Goal: Information Seeking & Learning: Learn about a topic

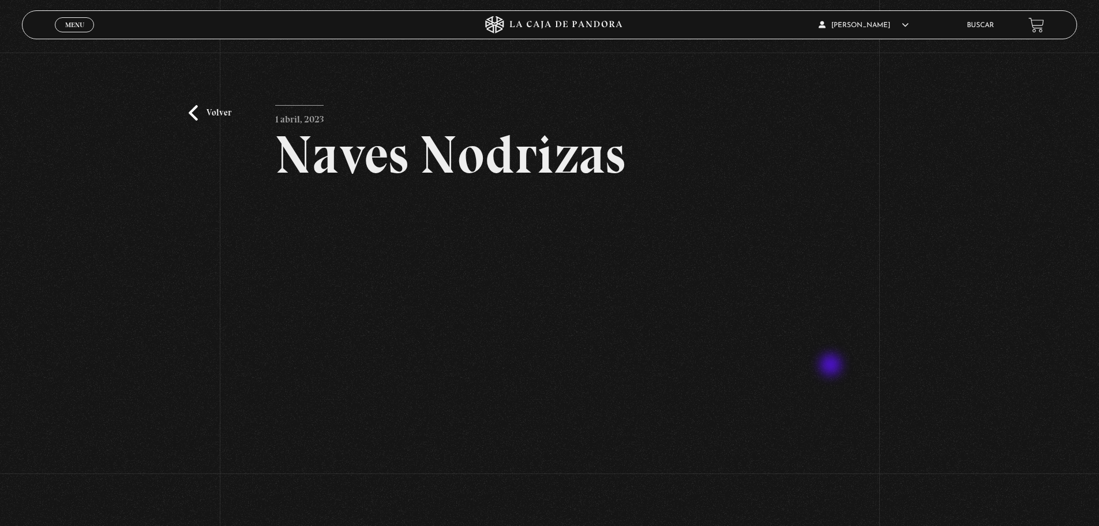
scroll to position [46, 0]
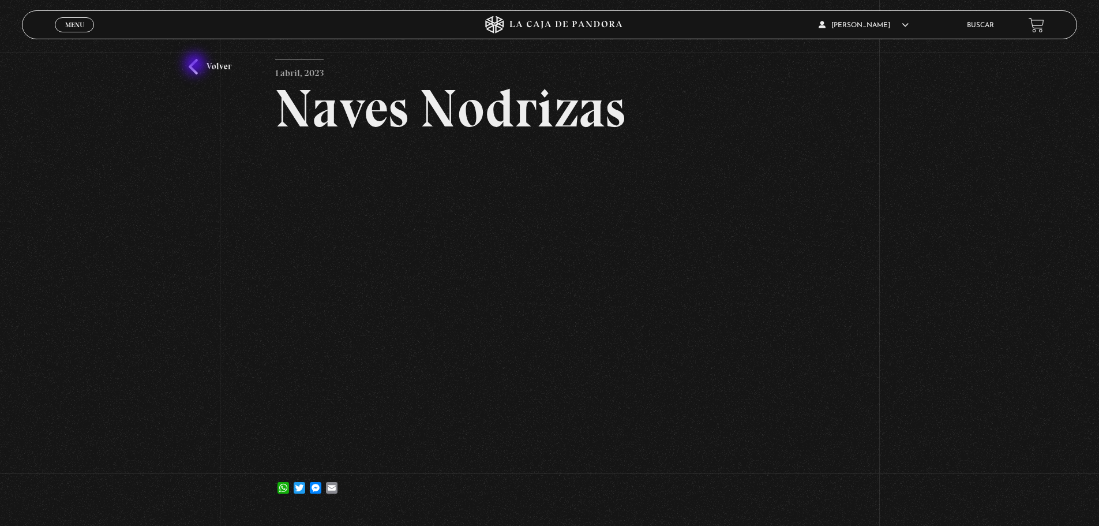
click at [196, 65] on link "Volver" at bounding box center [210, 67] width 43 height 16
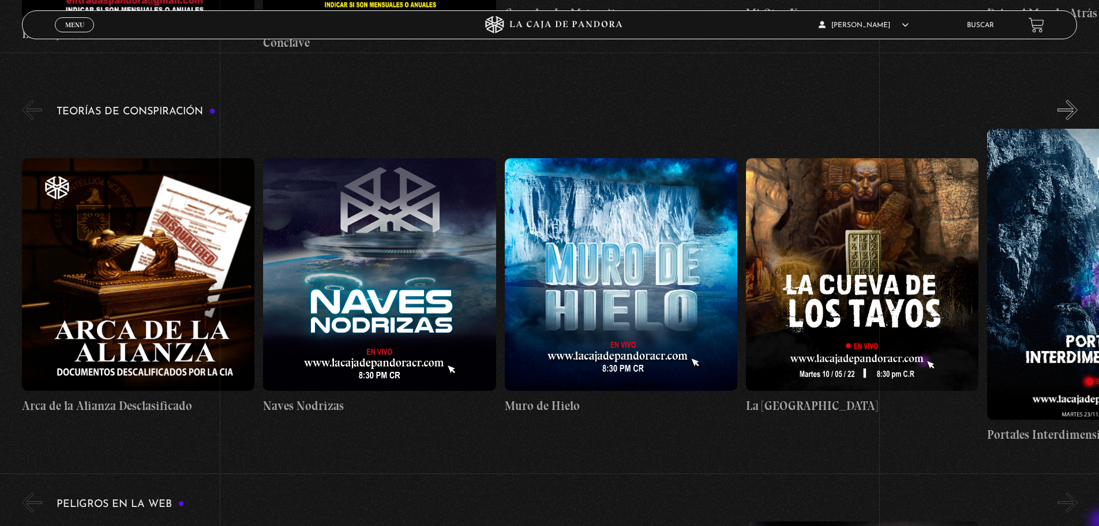
scroll to position [2144, 0]
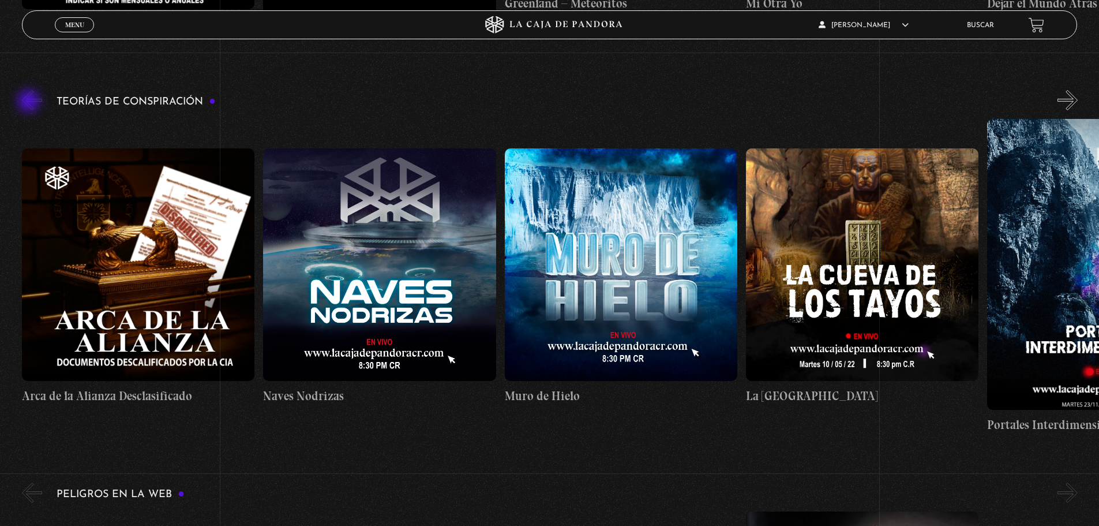
click at [30, 102] on button "«" at bounding box center [32, 100] width 20 height 20
click at [28, 110] on button "«" at bounding box center [32, 100] width 20 height 20
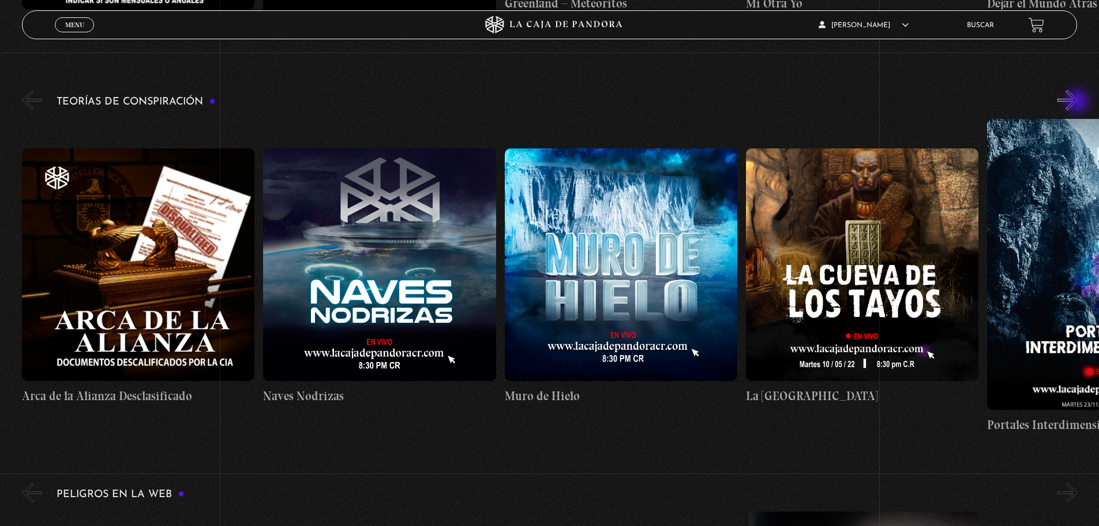
click at [1078, 102] on button "»" at bounding box center [1067, 100] width 20 height 20
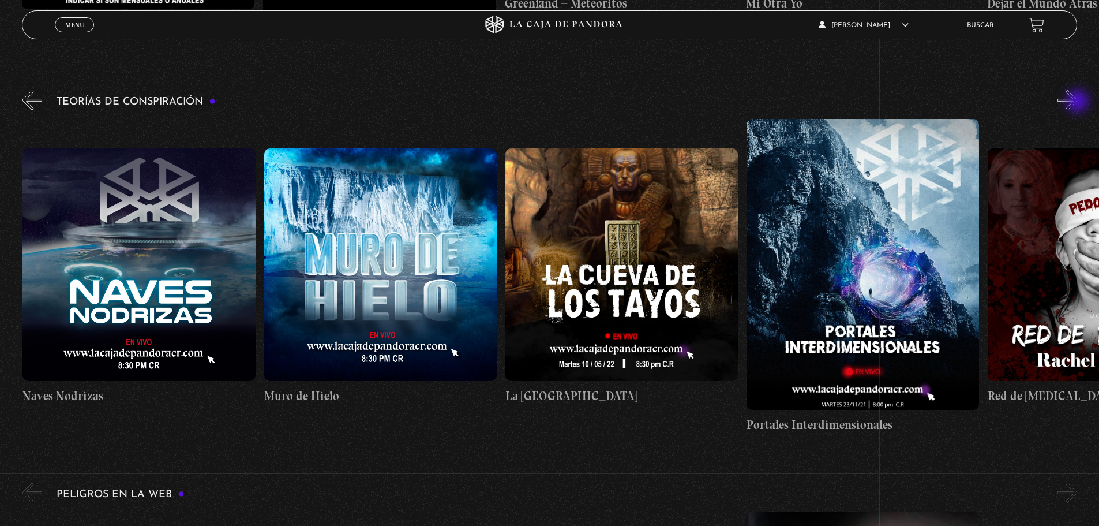
scroll to position [0, 241]
click at [1078, 102] on button "»" at bounding box center [1067, 100] width 20 height 20
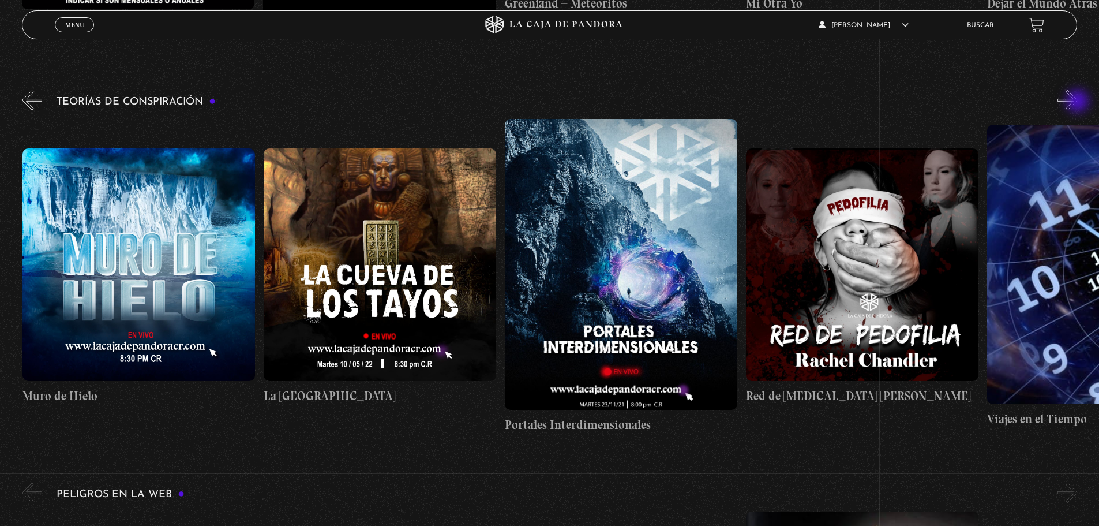
click at [1078, 102] on button "»" at bounding box center [1067, 100] width 20 height 20
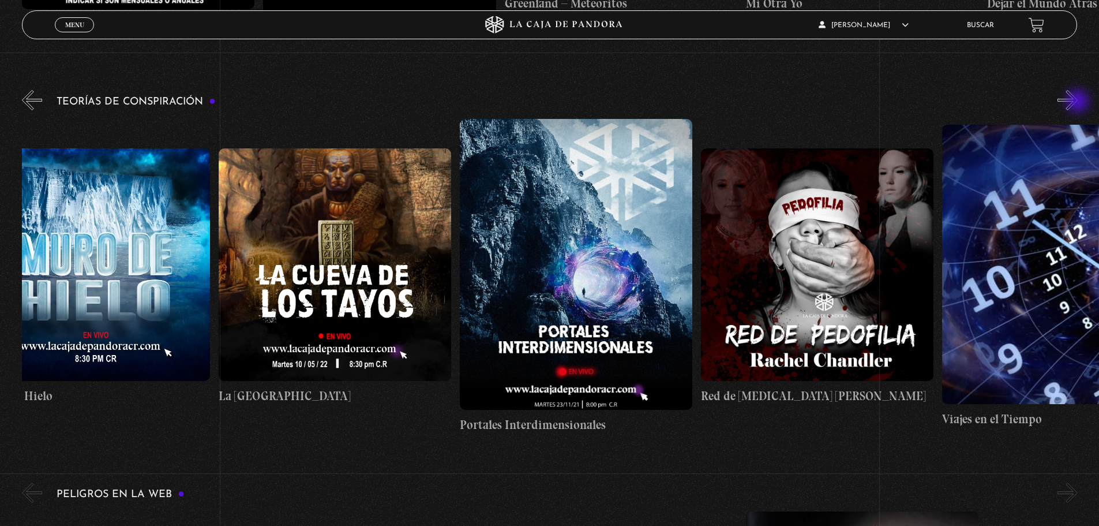
scroll to position [0, 603]
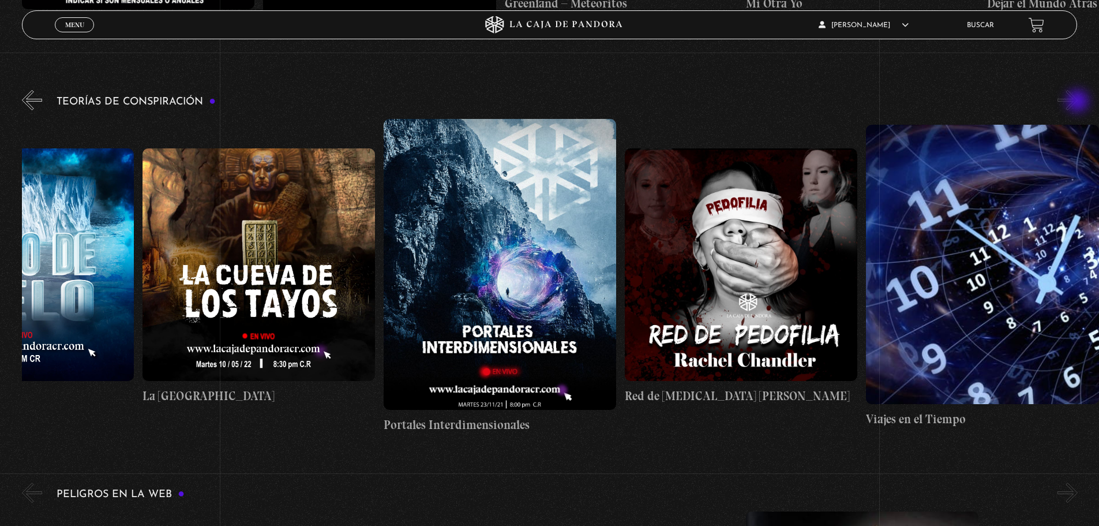
click at [1078, 102] on button "»" at bounding box center [1067, 100] width 20 height 20
click at [36, 97] on button "«" at bounding box center [32, 100] width 20 height 20
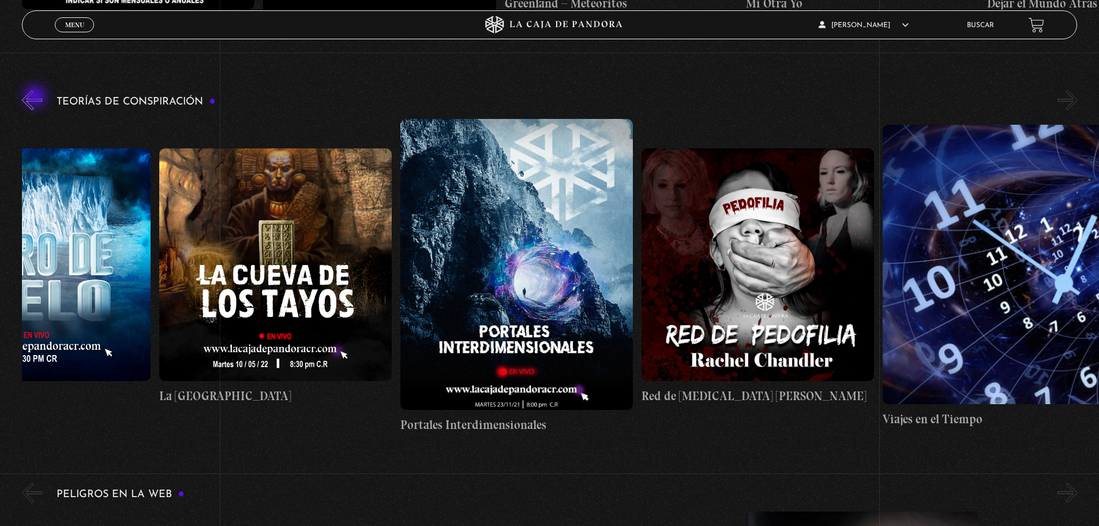
click at [36, 97] on button "«" at bounding box center [32, 100] width 20 height 20
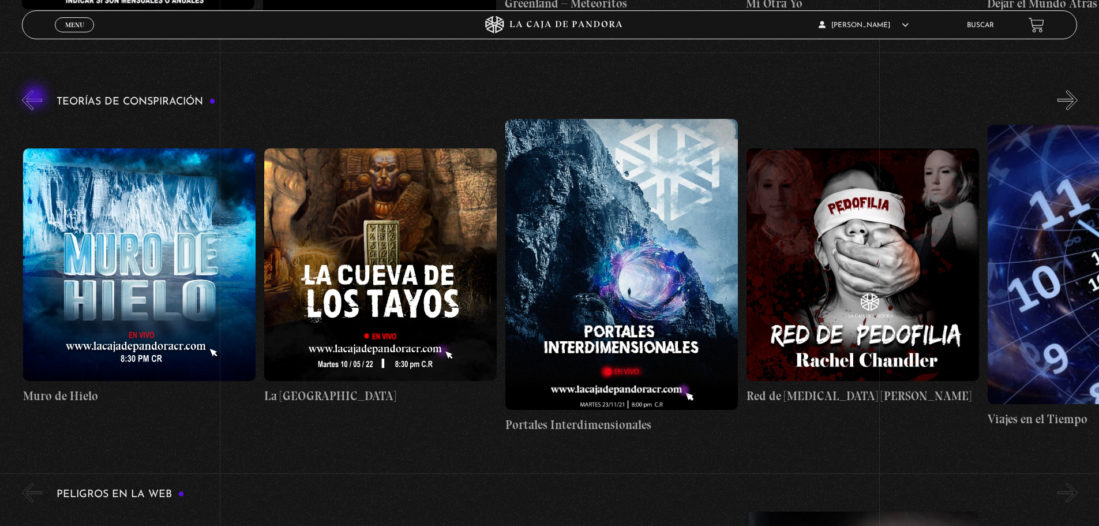
click at [36, 97] on button "«" at bounding box center [32, 100] width 20 height 20
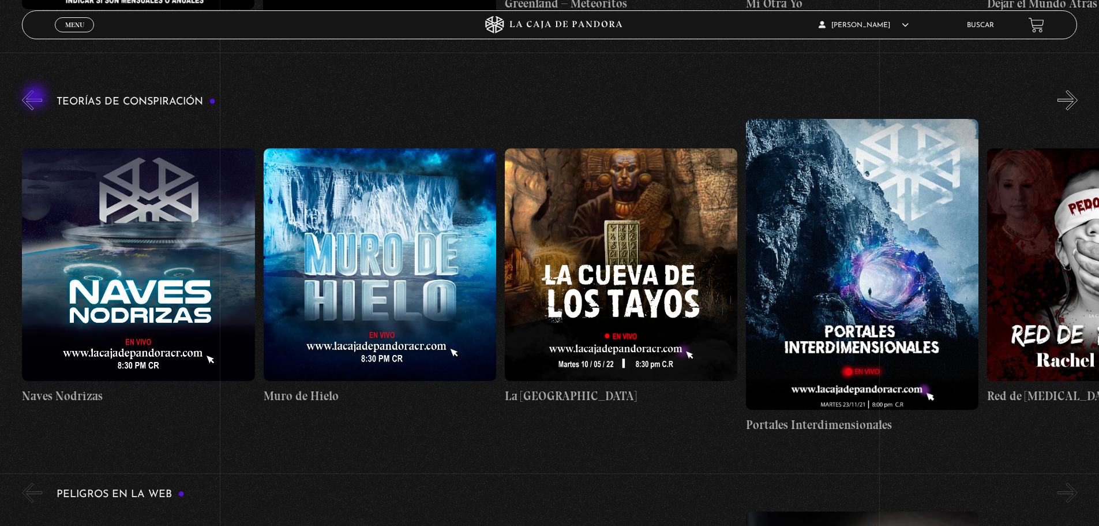
click at [36, 97] on button "«" at bounding box center [32, 100] width 20 height 20
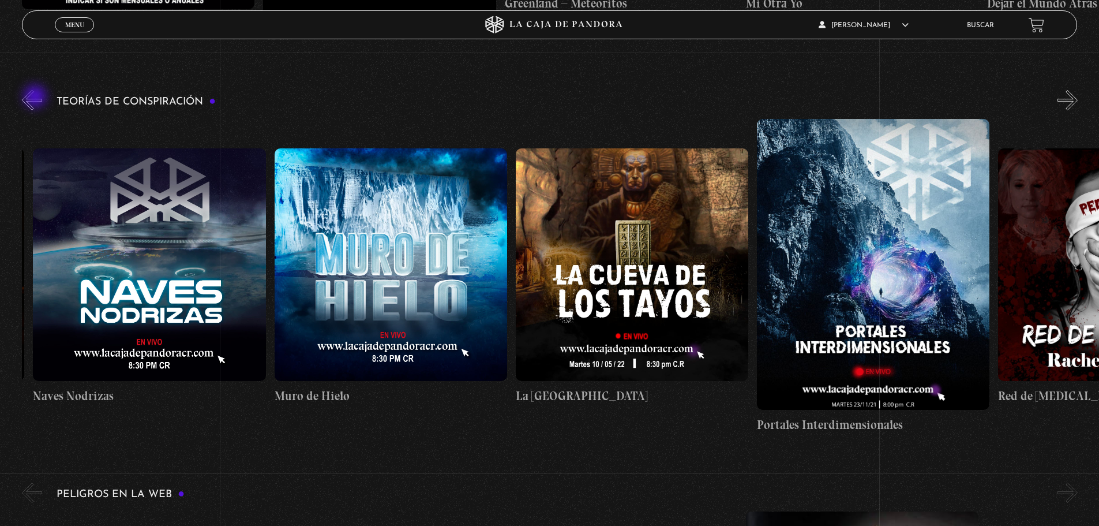
click at [36, 97] on button "«" at bounding box center [32, 100] width 20 height 20
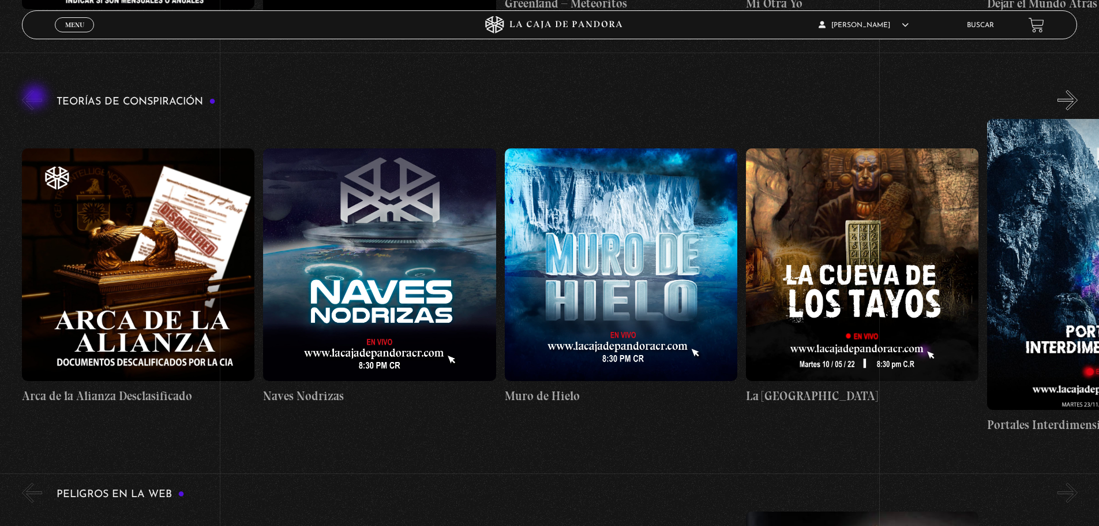
click at [36, 97] on button "«" at bounding box center [32, 100] width 20 height 20
click at [986, 24] on link "Buscar" at bounding box center [980, 25] width 27 height 7
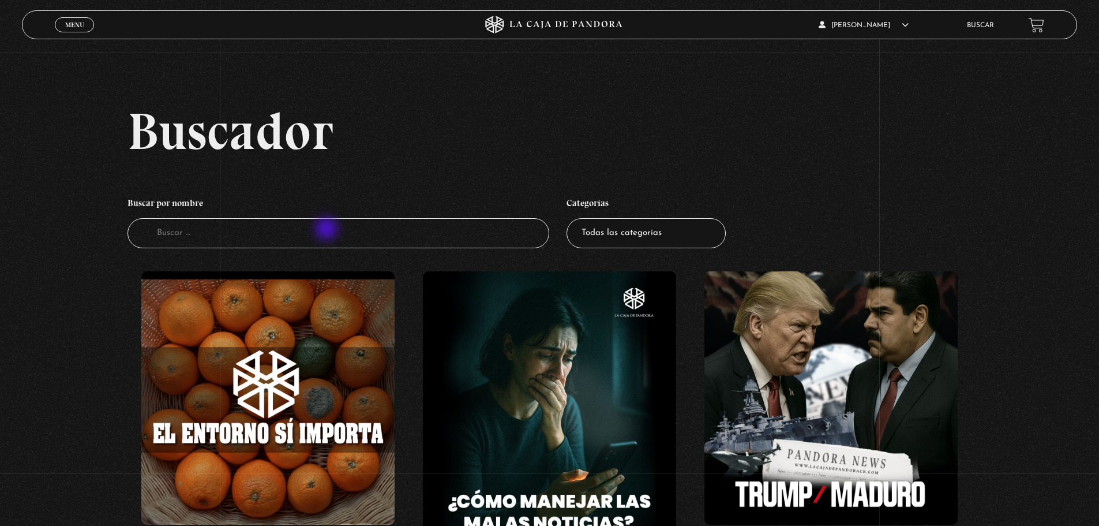
click at [328, 230] on input "Buscador" at bounding box center [338, 233] width 422 height 31
type input "ovnis"
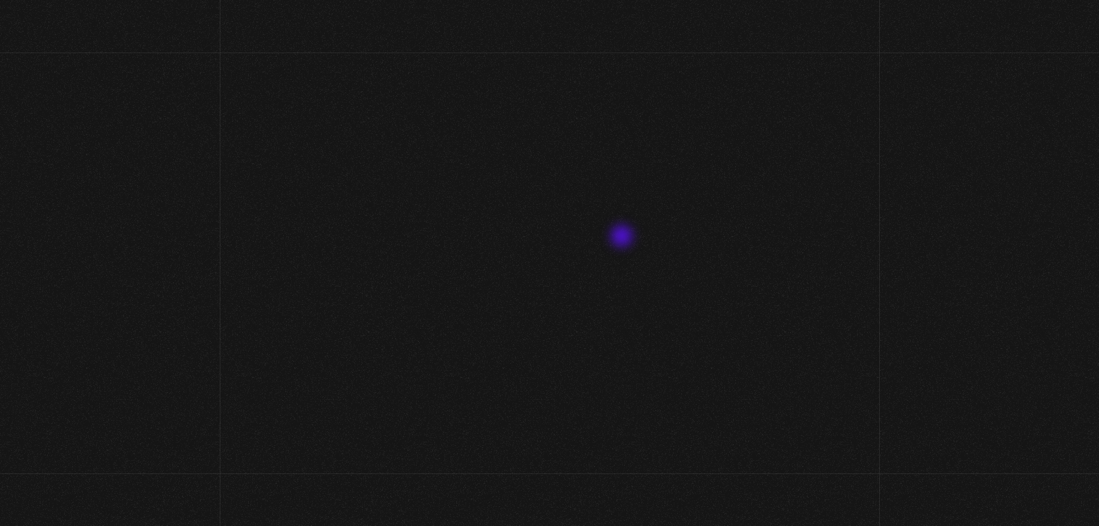
click at [624, 237] on select "Todas las categorías 11:11 Humanitario (1) Amo los Lunes (4) Análisis de series…" at bounding box center [645, 233] width 159 height 31
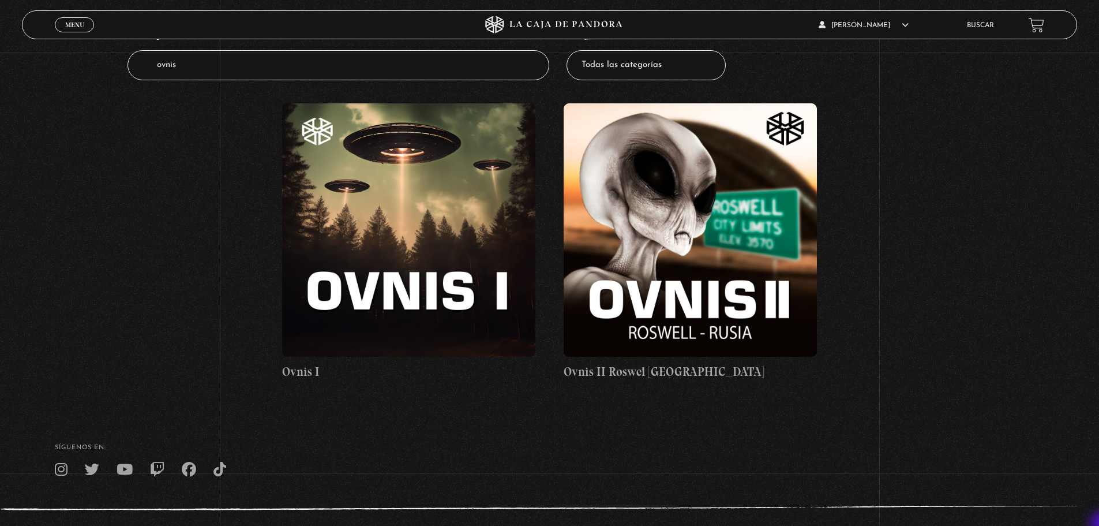
scroll to position [185, 0]
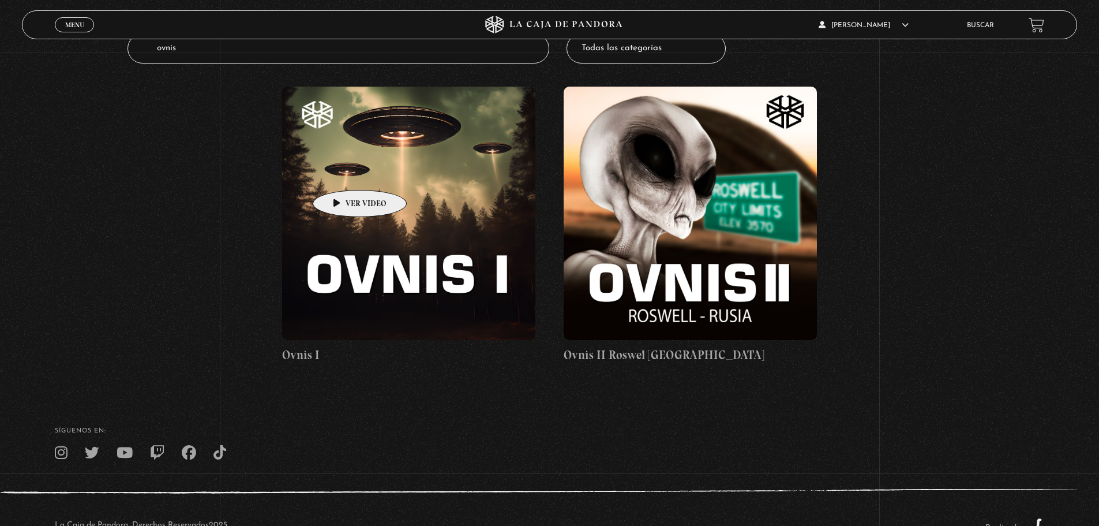
click at [341, 172] on figure at bounding box center [408, 213] width 253 height 253
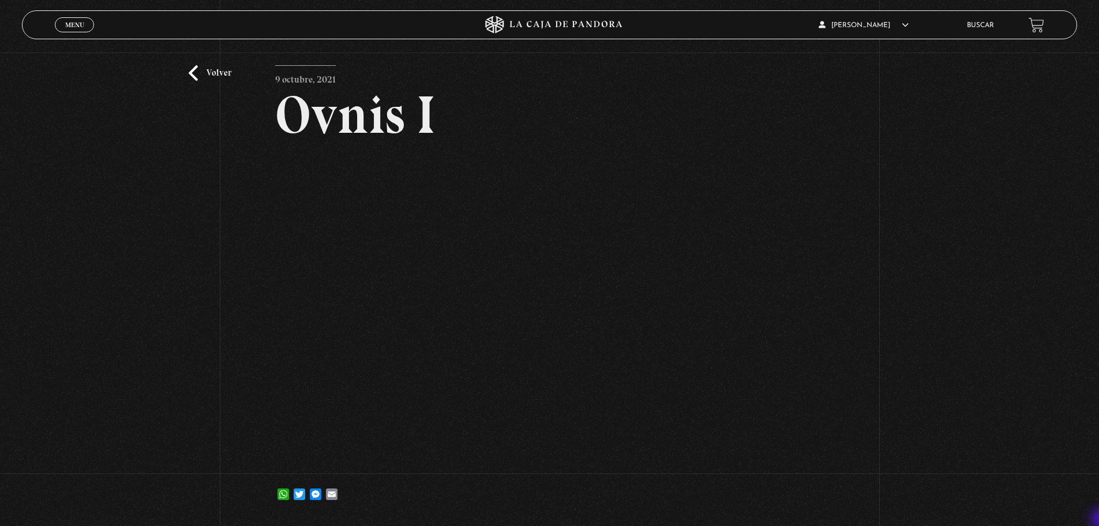
scroll to position [46, 0]
